Goal: Information Seeking & Learning: Find specific fact

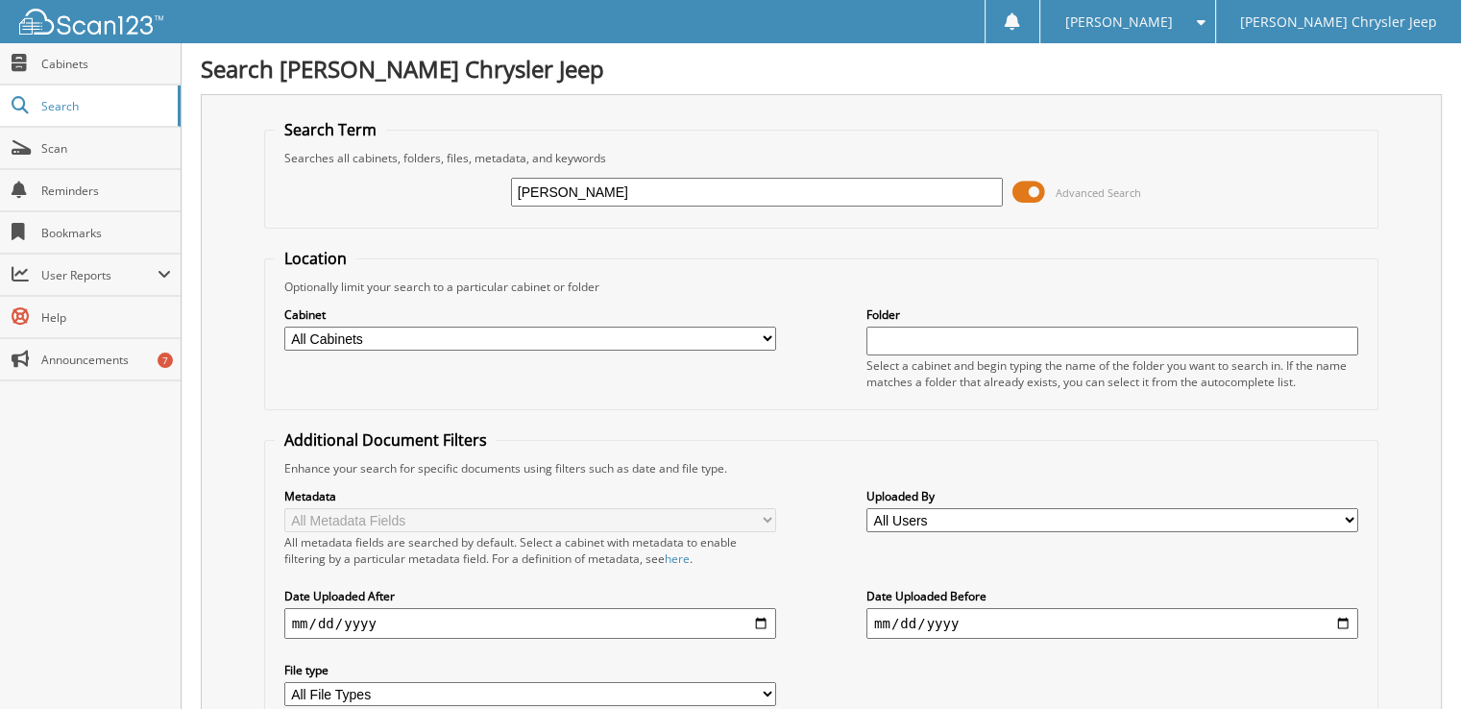
type input "[PERSON_NAME]"
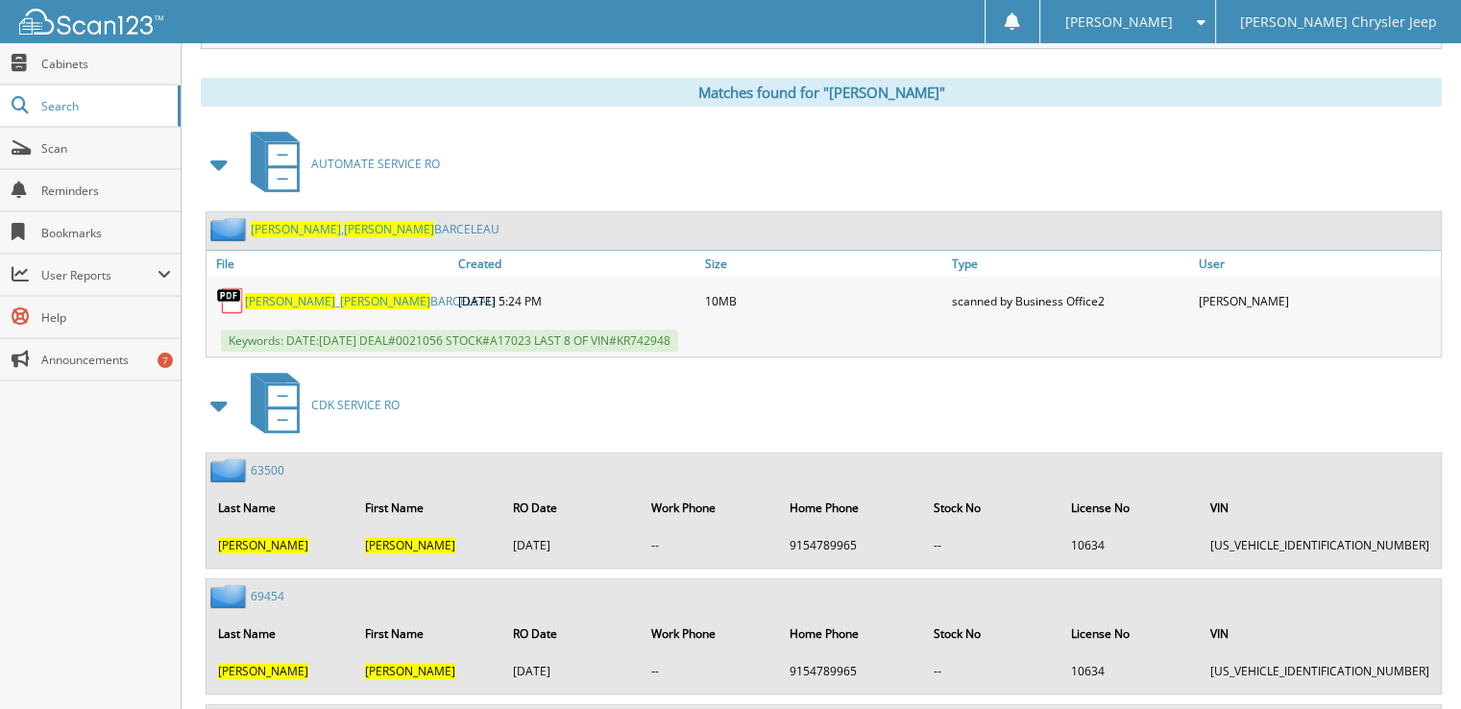
scroll to position [768, 0]
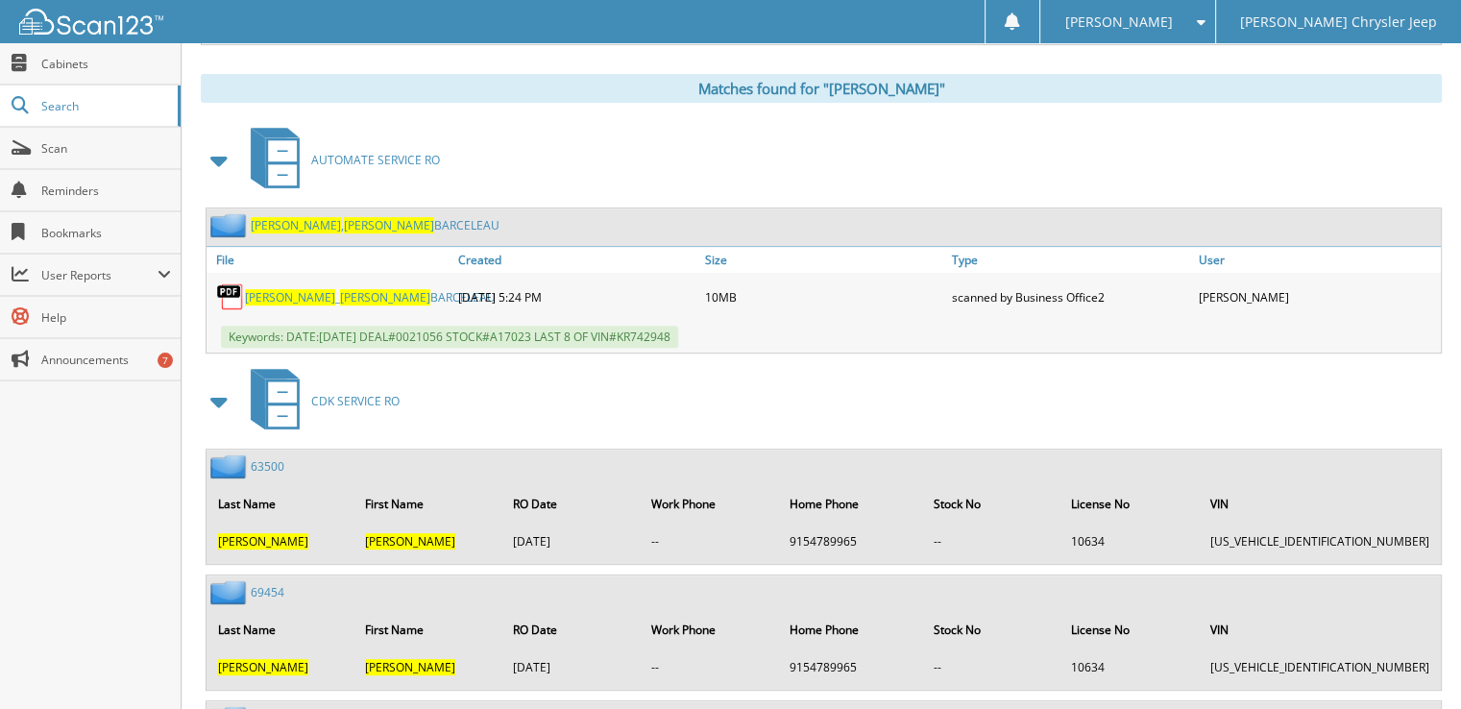
click at [257, 289] on span "TRUJILLO" at bounding box center [290, 297] width 90 height 16
